Goal: Check status: Check status

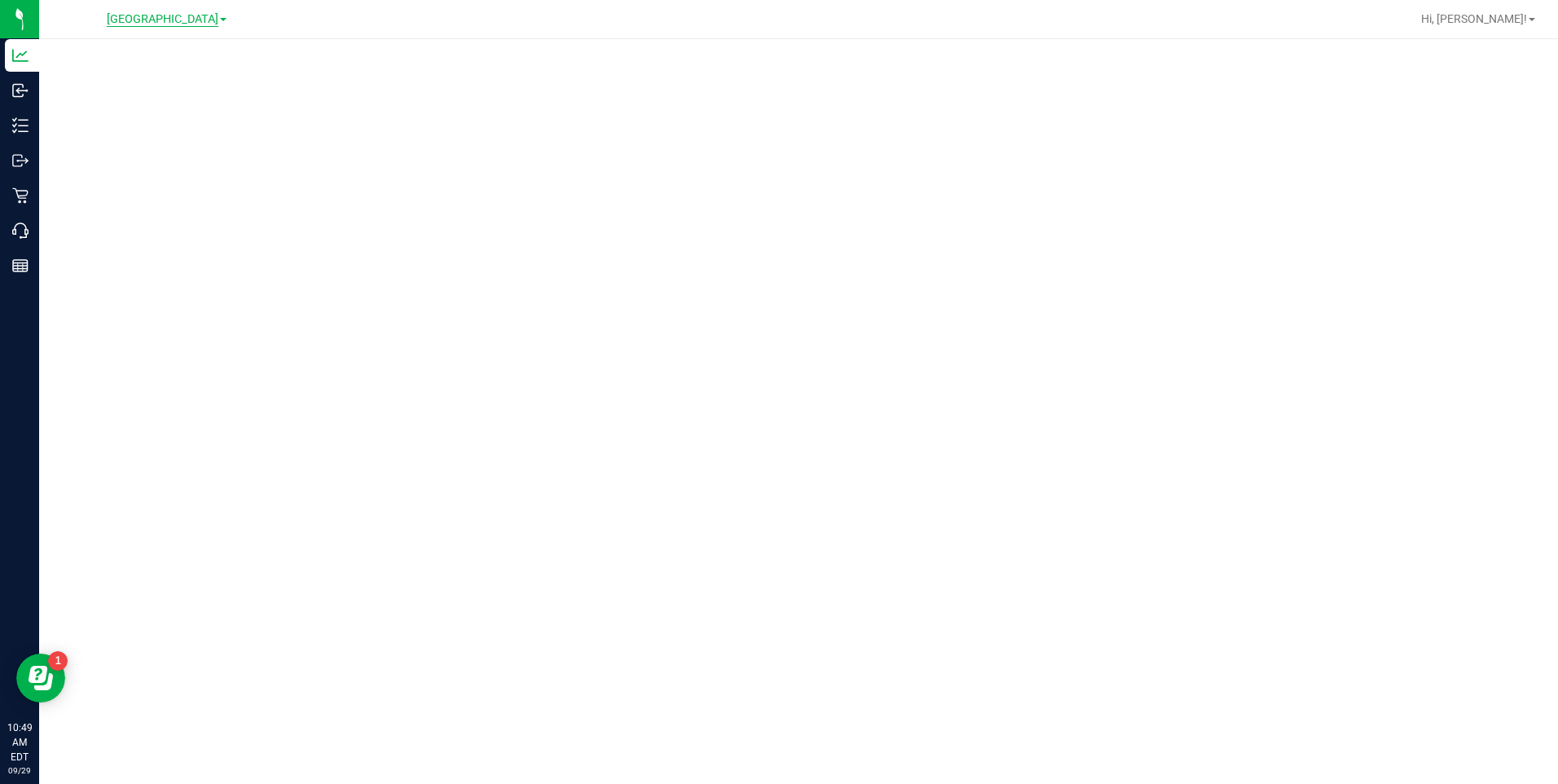
click at [193, 12] on span "[GEOGRAPHIC_DATA]" at bounding box center [162, 19] width 111 height 15
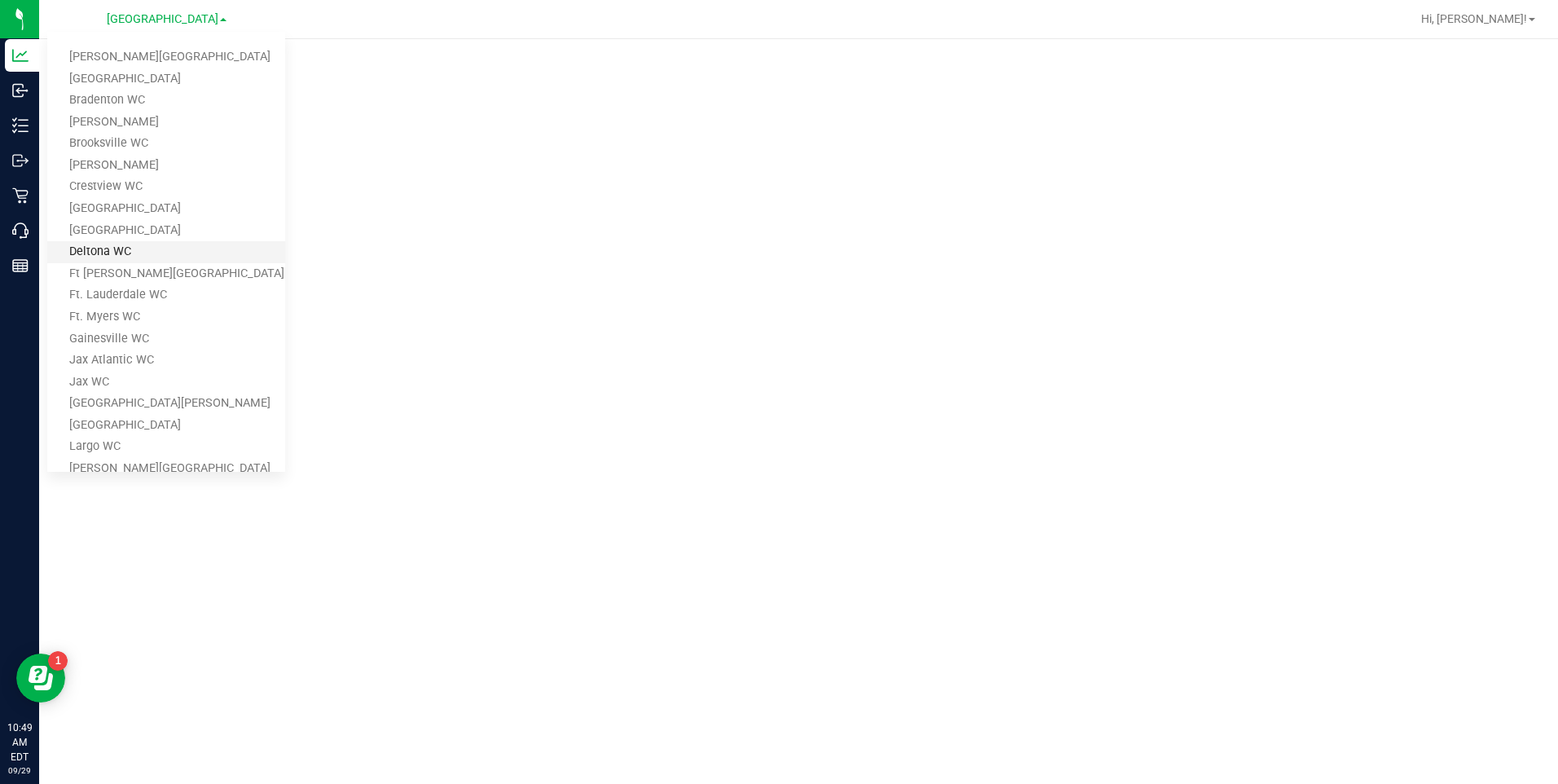
click at [108, 256] on link "Deltona WC" at bounding box center [166, 252] width 238 height 22
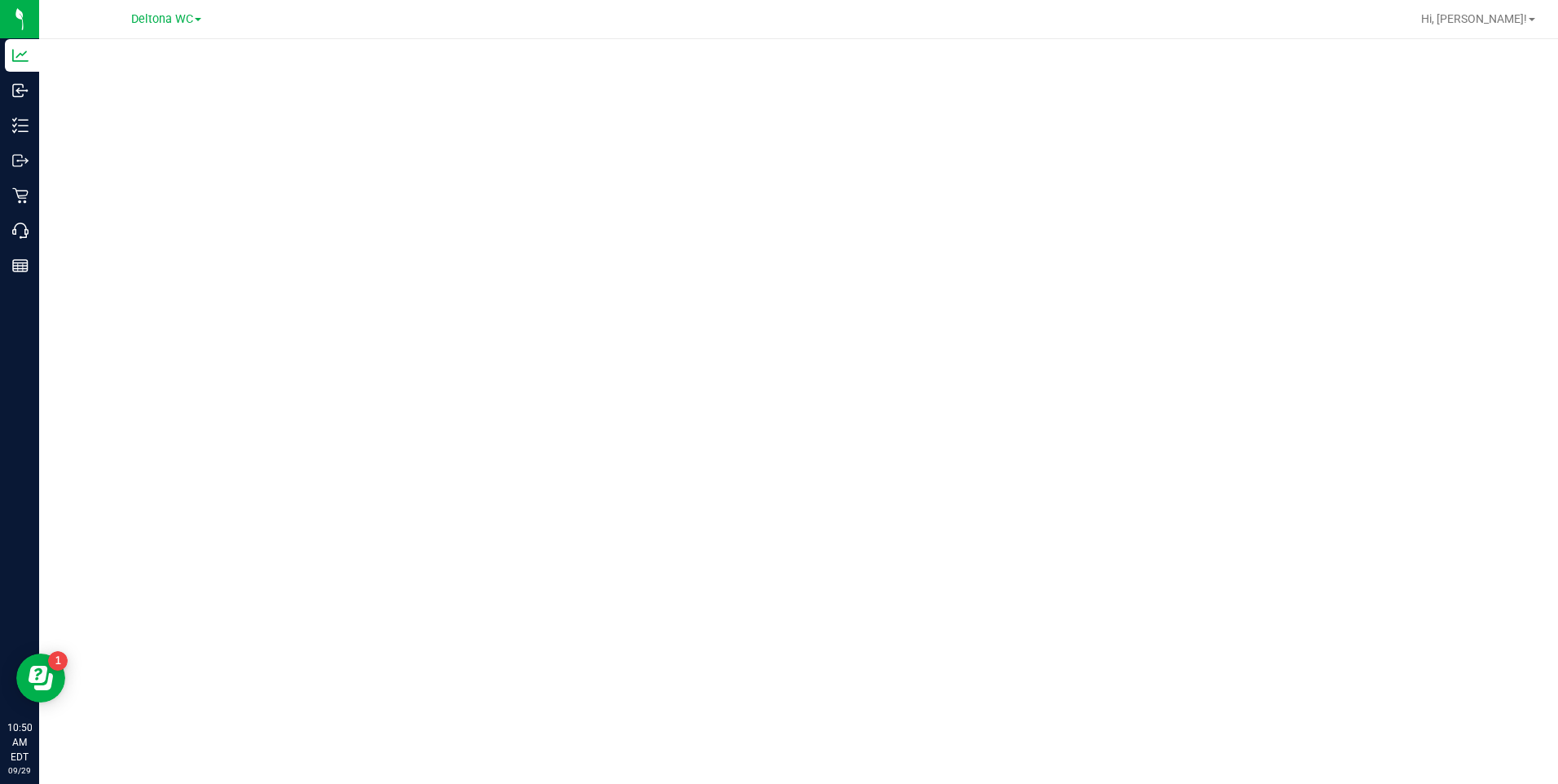
click at [19, 280] on div "Reports" at bounding box center [22, 266] width 35 height 33
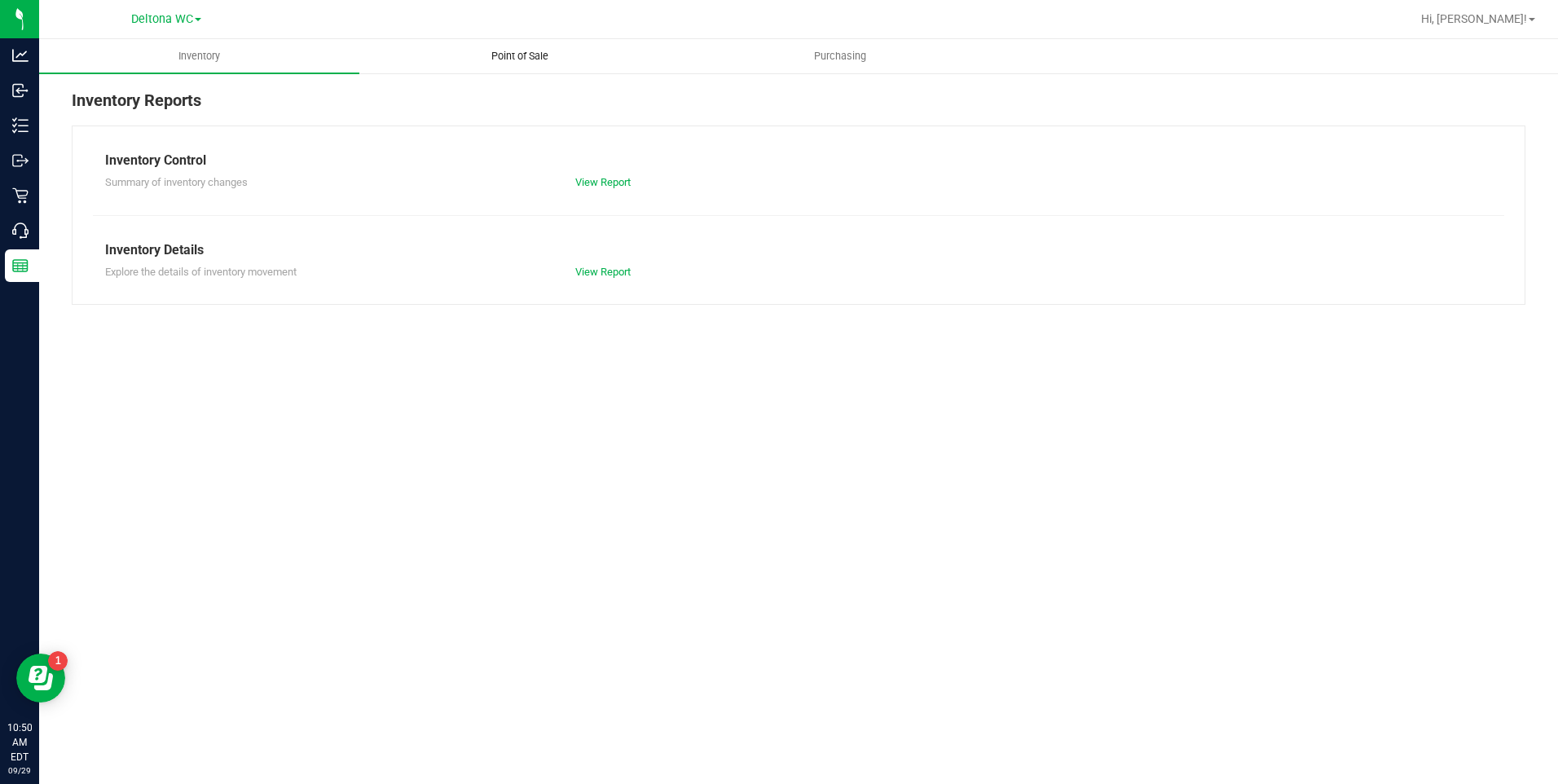
click at [527, 60] on span "Point of Sale" at bounding box center [519, 57] width 101 height 15
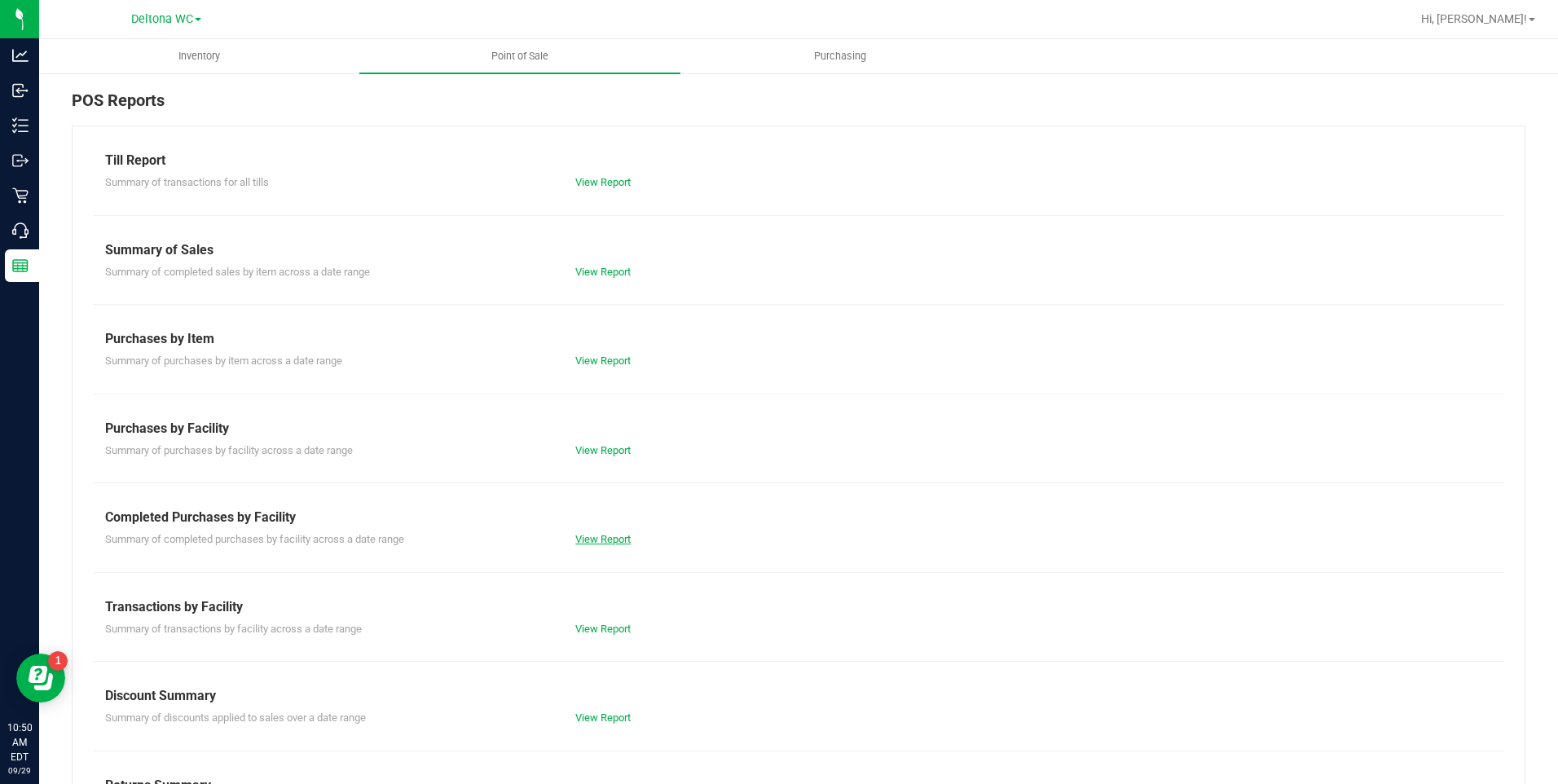
click at [610, 537] on link "View Report" at bounding box center [602, 538] width 56 height 12
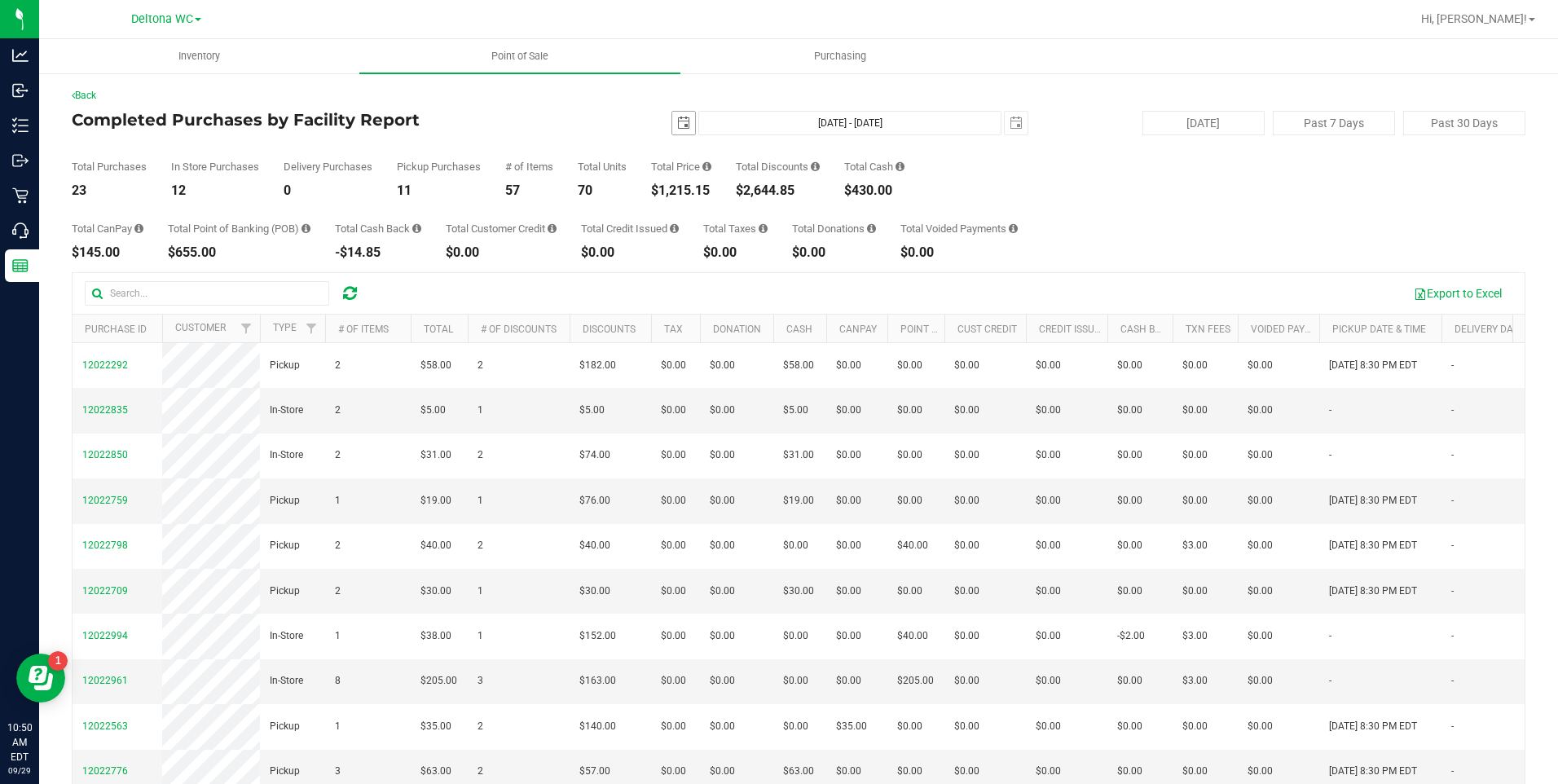
click at [677, 126] on span "select" at bounding box center [684, 123] width 13 height 13
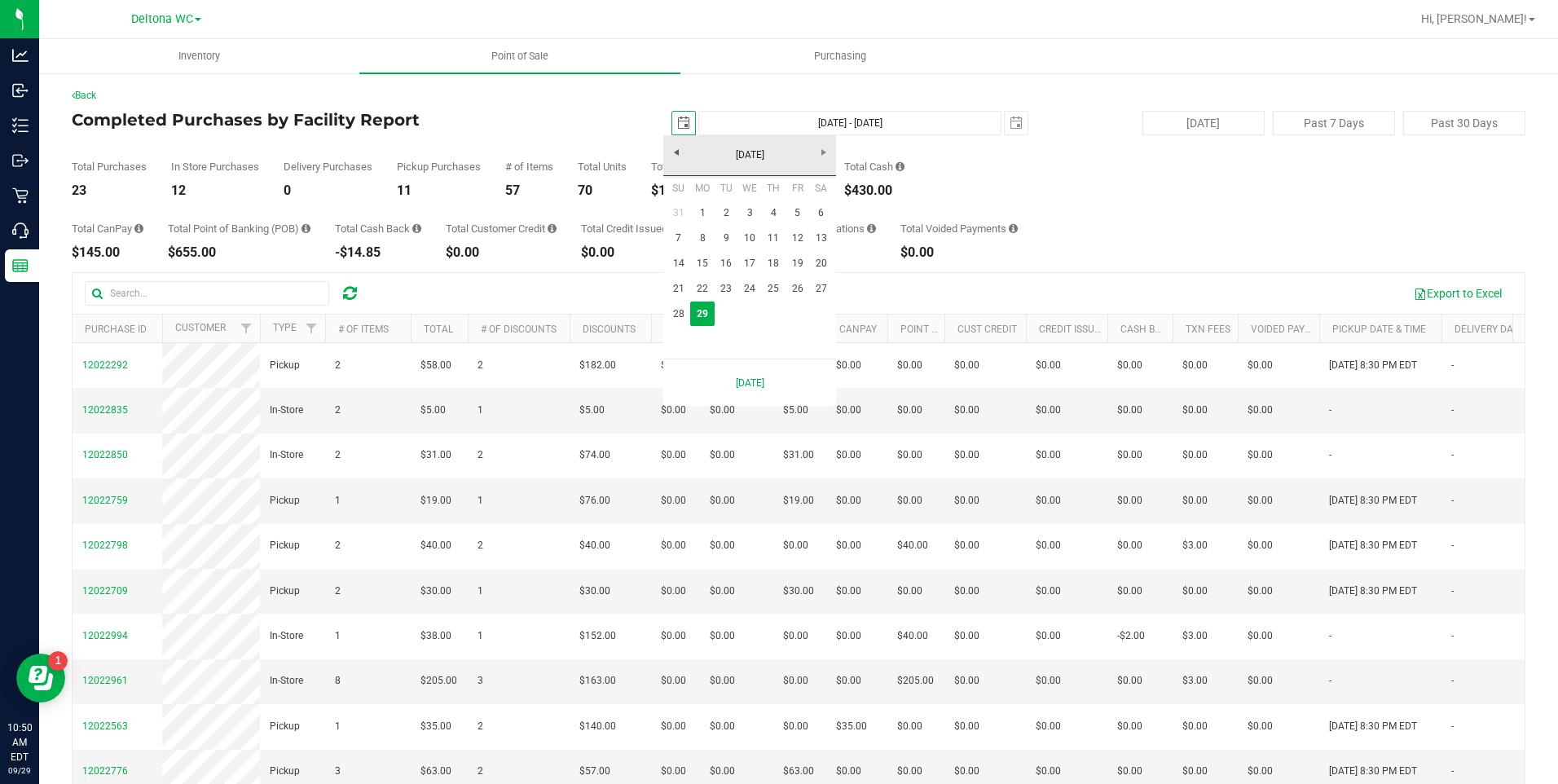
scroll to position [0, 41]
click at [703, 287] on link "22" at bounding box center [702, 289] width 24 height 26
type input "[DATE]"
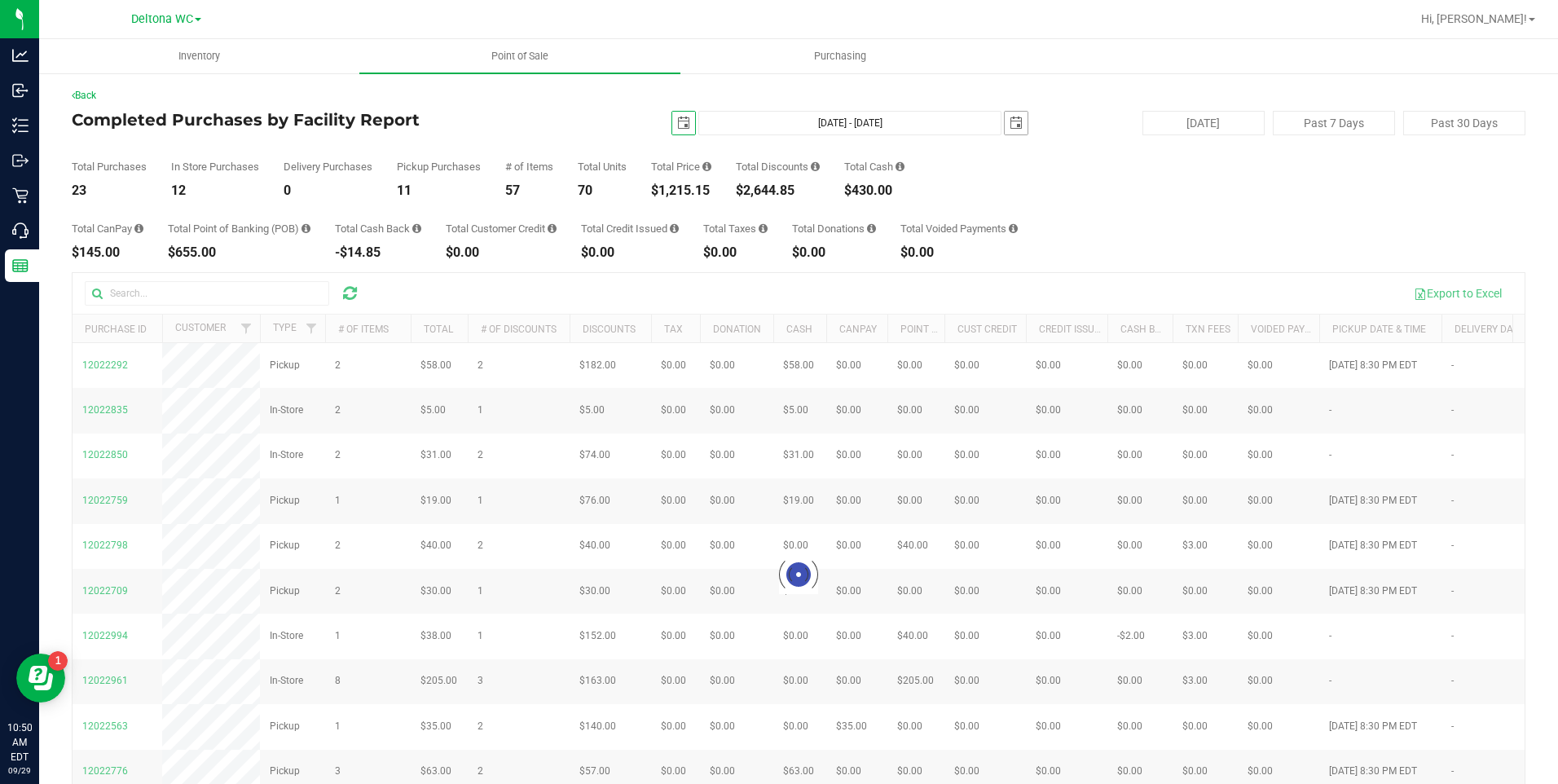
click at [1009, 123] on span "select" at bounding box center [1016, 123] width 13 height 13
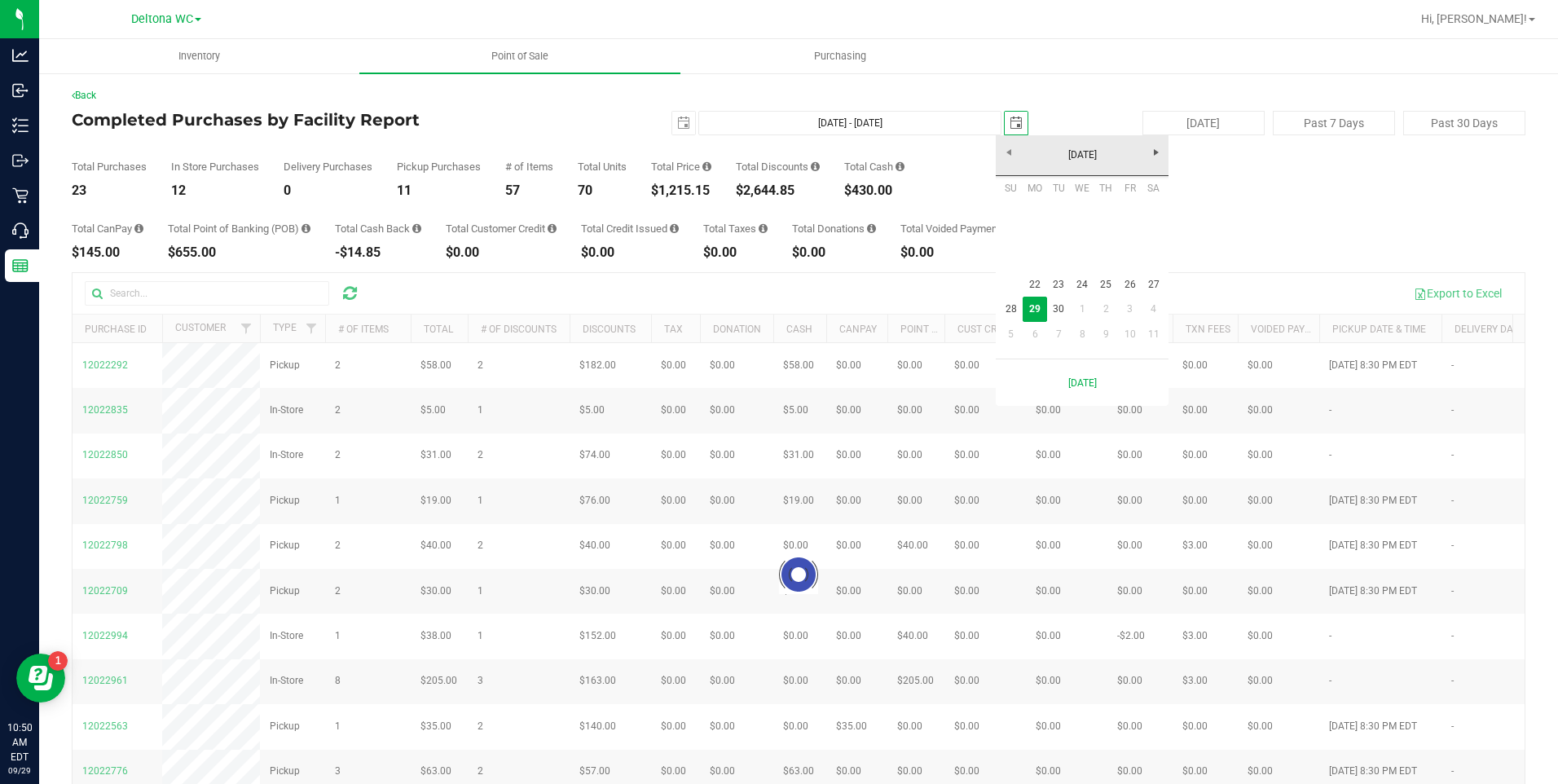
scroll to position [0, 41]
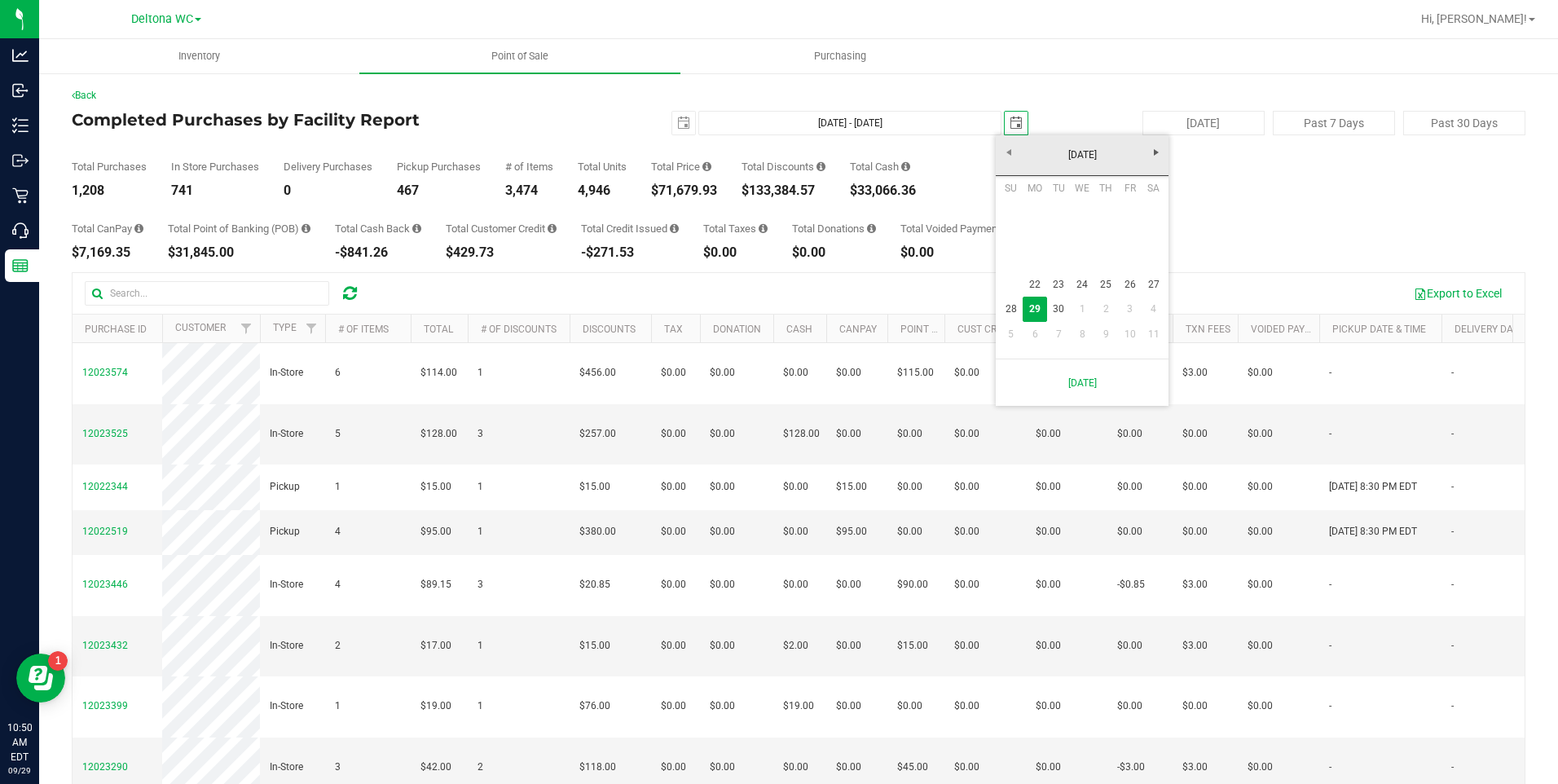
click at [1011, 309] on link "28" at bounding box center [1011, 309] width 24 height 26
type input "[DATE] - [DATE]"
type input "[DATE]"
